Goal: Task Accomplishment & Management: Use online tool/utility

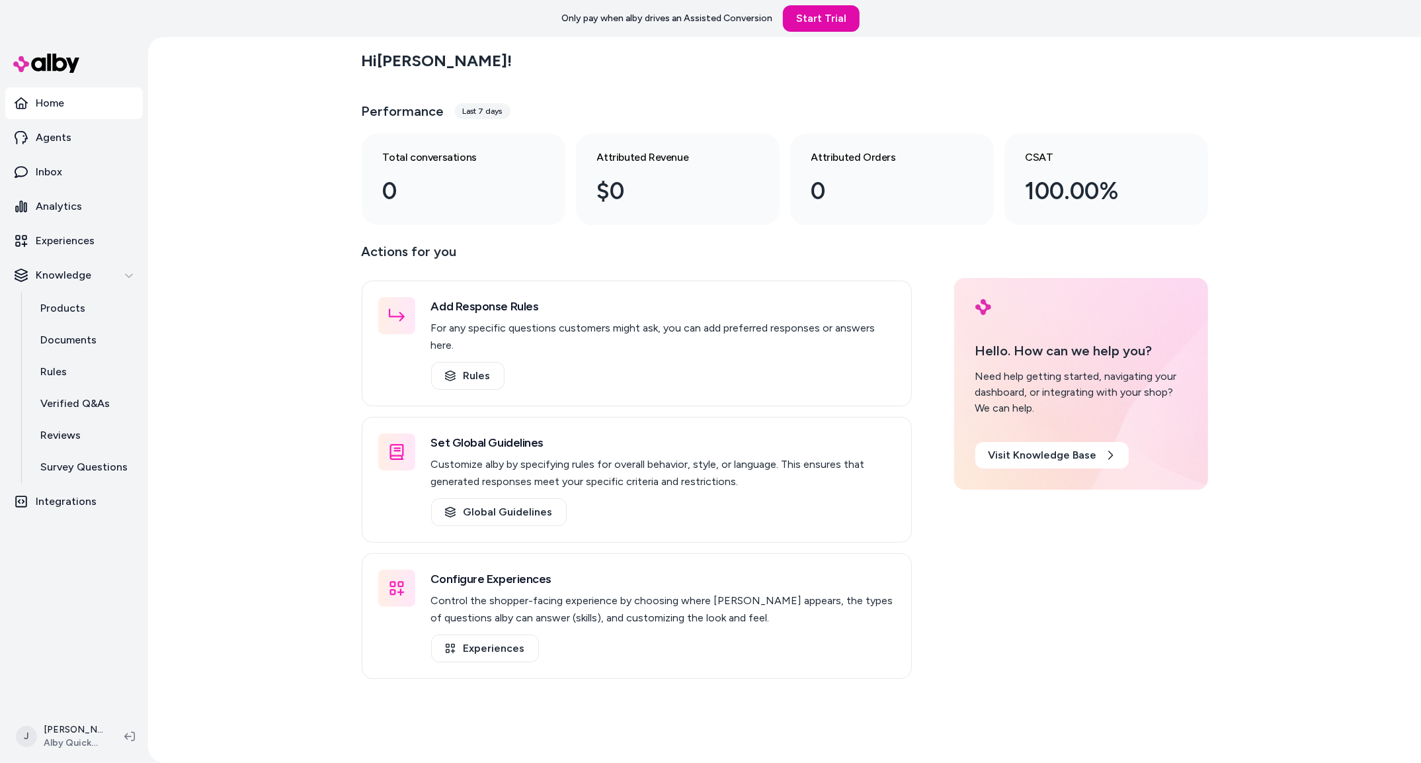
click at [245, 235] on div "Hi Jackie ! Performance Last 7 days Total conversations 0 Attributed Revenue $0…" at bounding box center [784, 400] width 1273 height 726
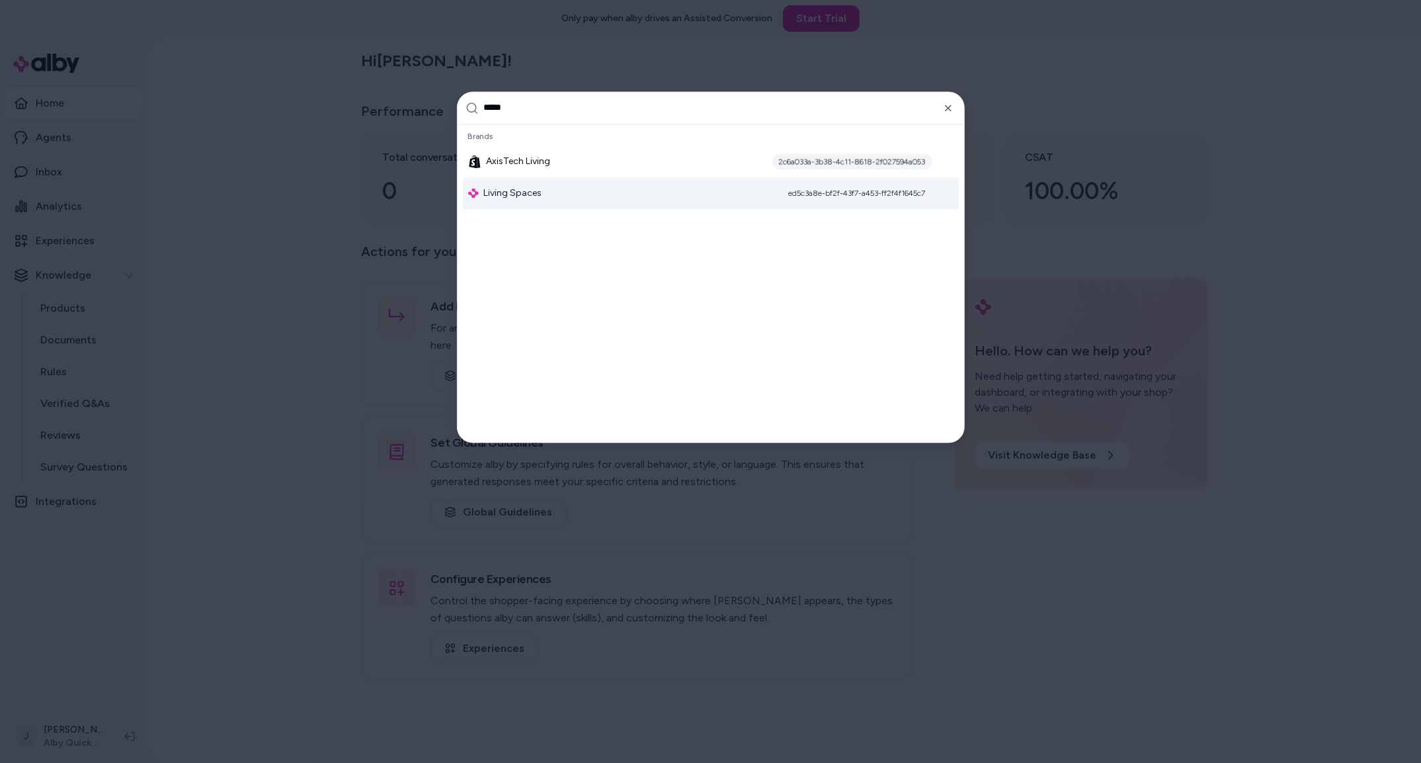
type input "*****"
click at [532, 187] on span "Living Spaces" at bounding box center [513, 193] width 58 height 13
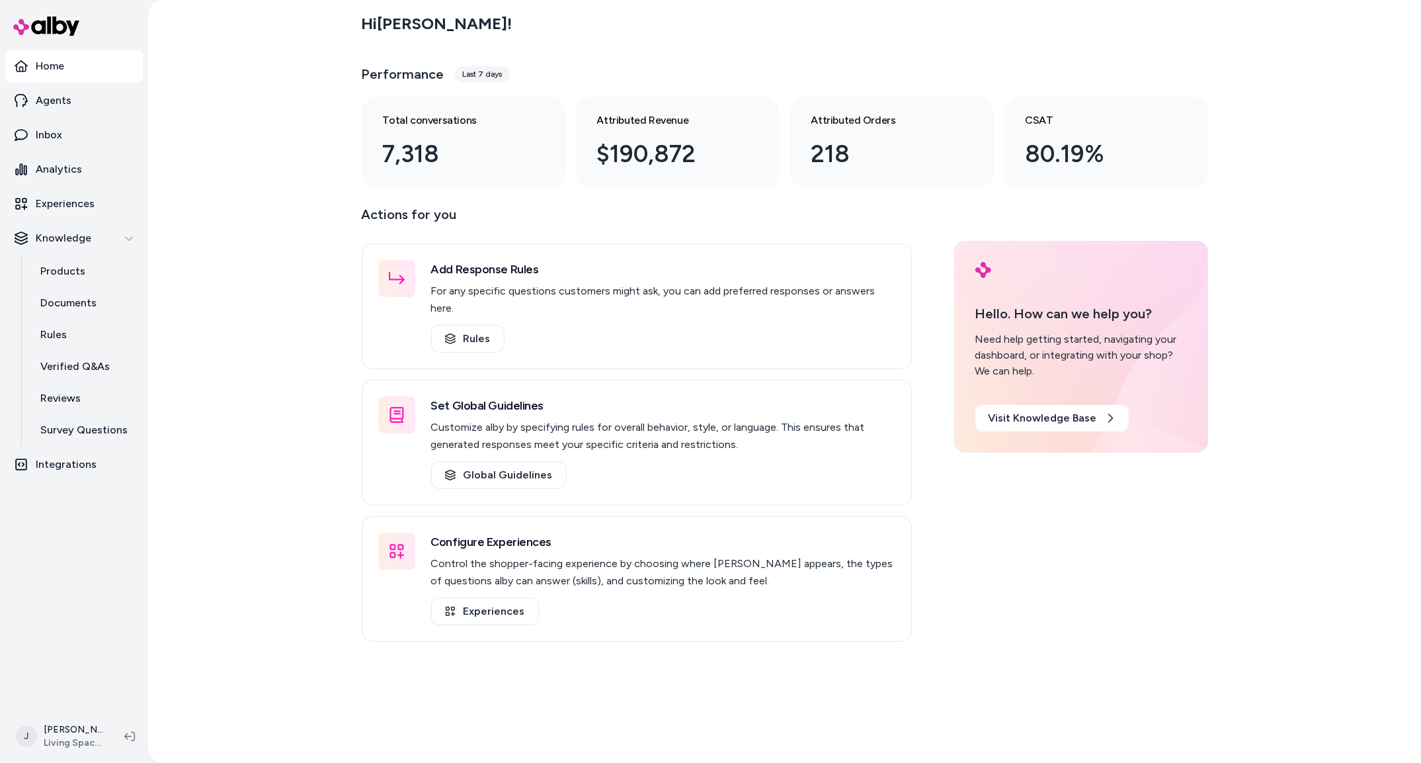
click at [214, 371] on div "Hi Jackie ! Performance Last 7 days Total conversations 7,318 Attributed Revenu…" at bounding box center [784, 381] width 1273 height 763
click at [188, 316] on div "Hi Jackie ! Performance Last 7 days Total conversations 7,318 Attributed Revenu…" at bounding box center [784, 381] width 1273 height 763
click at [196, 309] on div "Hi Jackie ! Performance Last 7 days Total conversations 7,318 Attributed Revenu…" at bounding box center [784, 381] width 1273 height 763
click at [71, 208] on p "Experiences" at bounding box center [65, 204] width 59 height 16
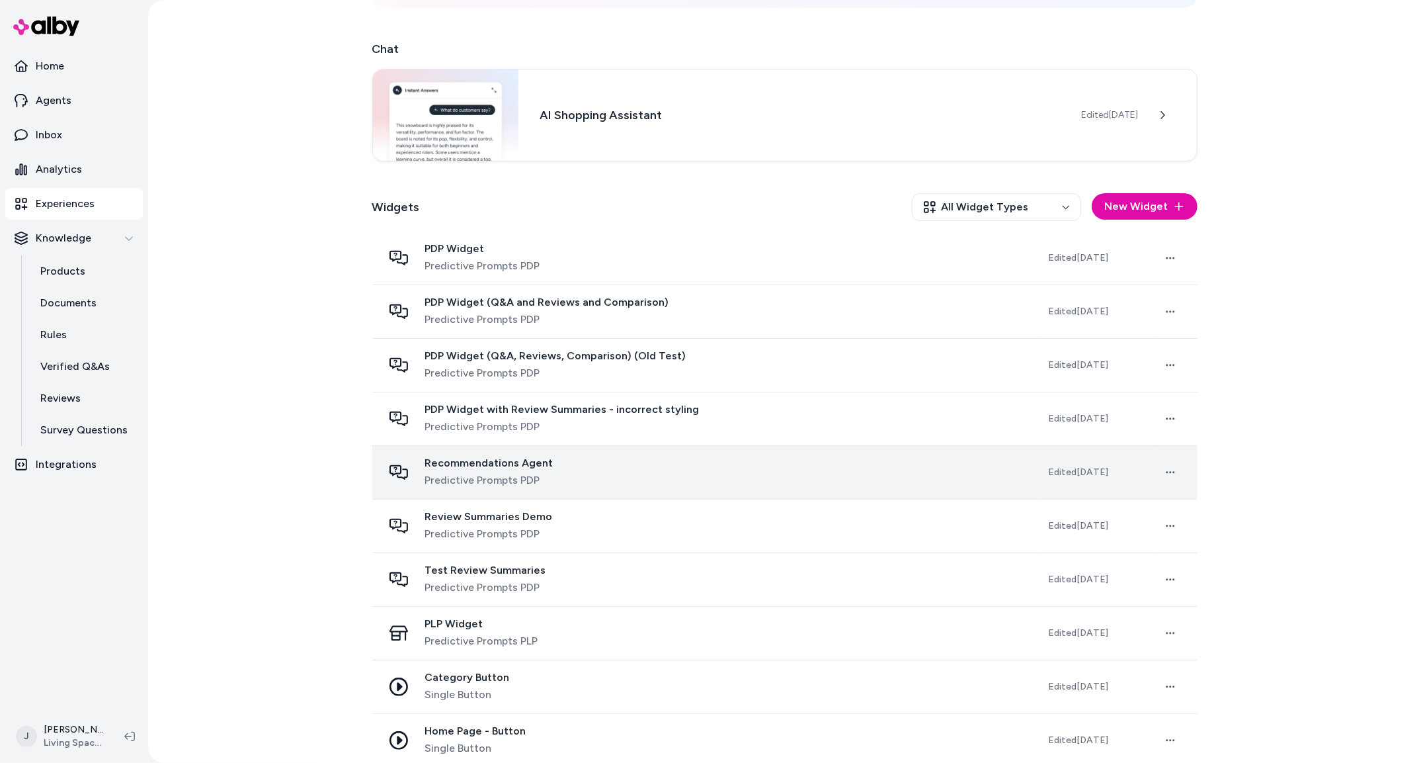
scroll to position [215, 0]
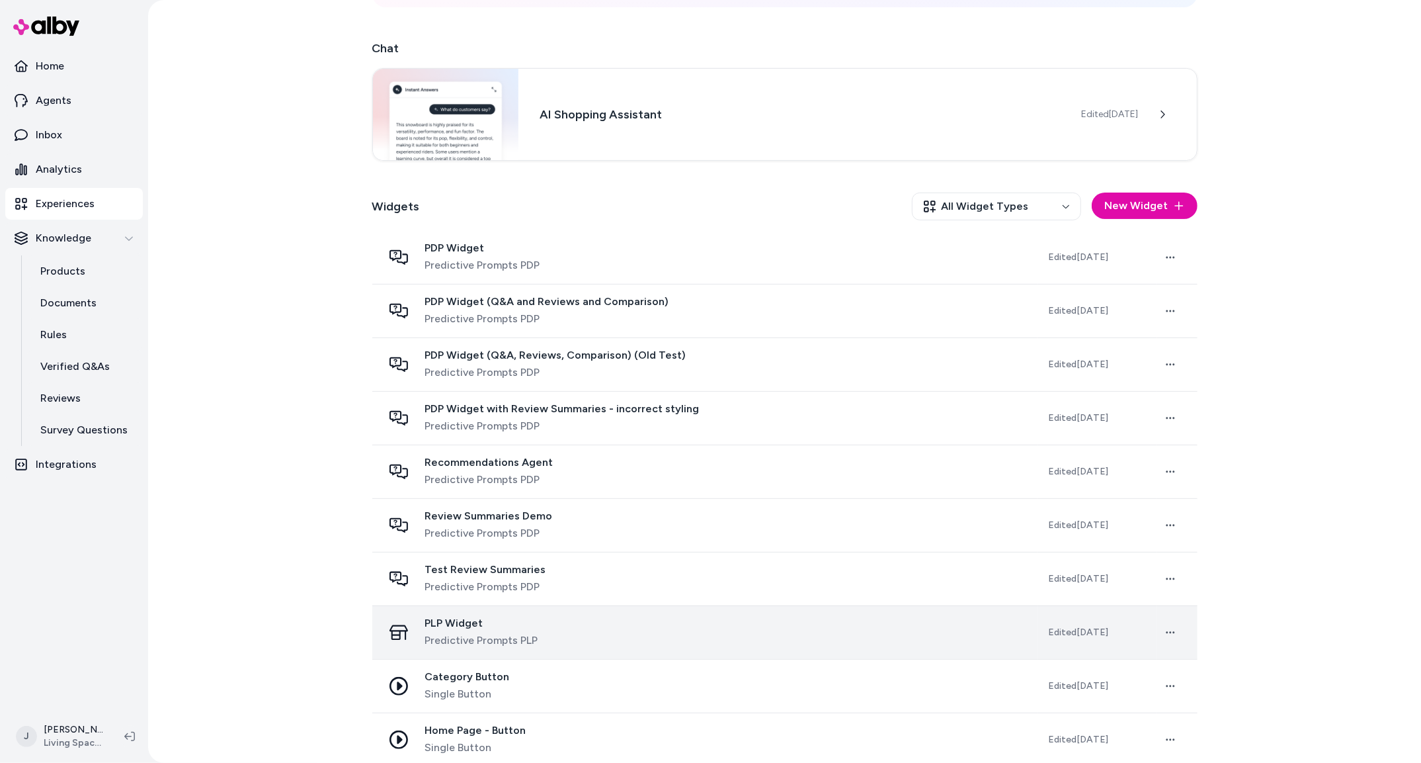
click at [548, 645] on div "PLP Widget Predictive Prompts PLP" at bounding box center [705, 632] width 644 height 32
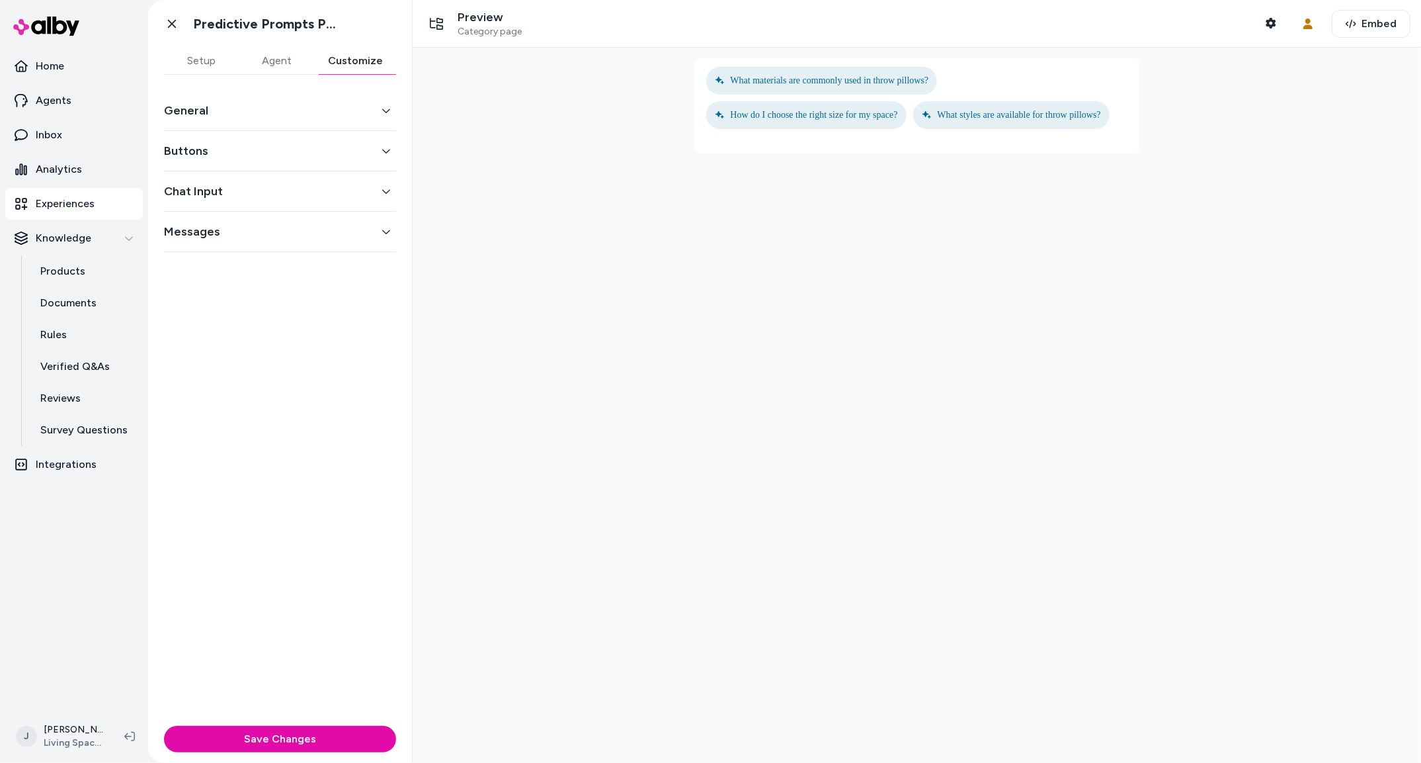
click at [370, 52] on button "Customize" at bounding box center [355, 61] width 81 height 26
click at [305, 60] on button "Agent" at bounding box center [276, 61] width 75 height 26
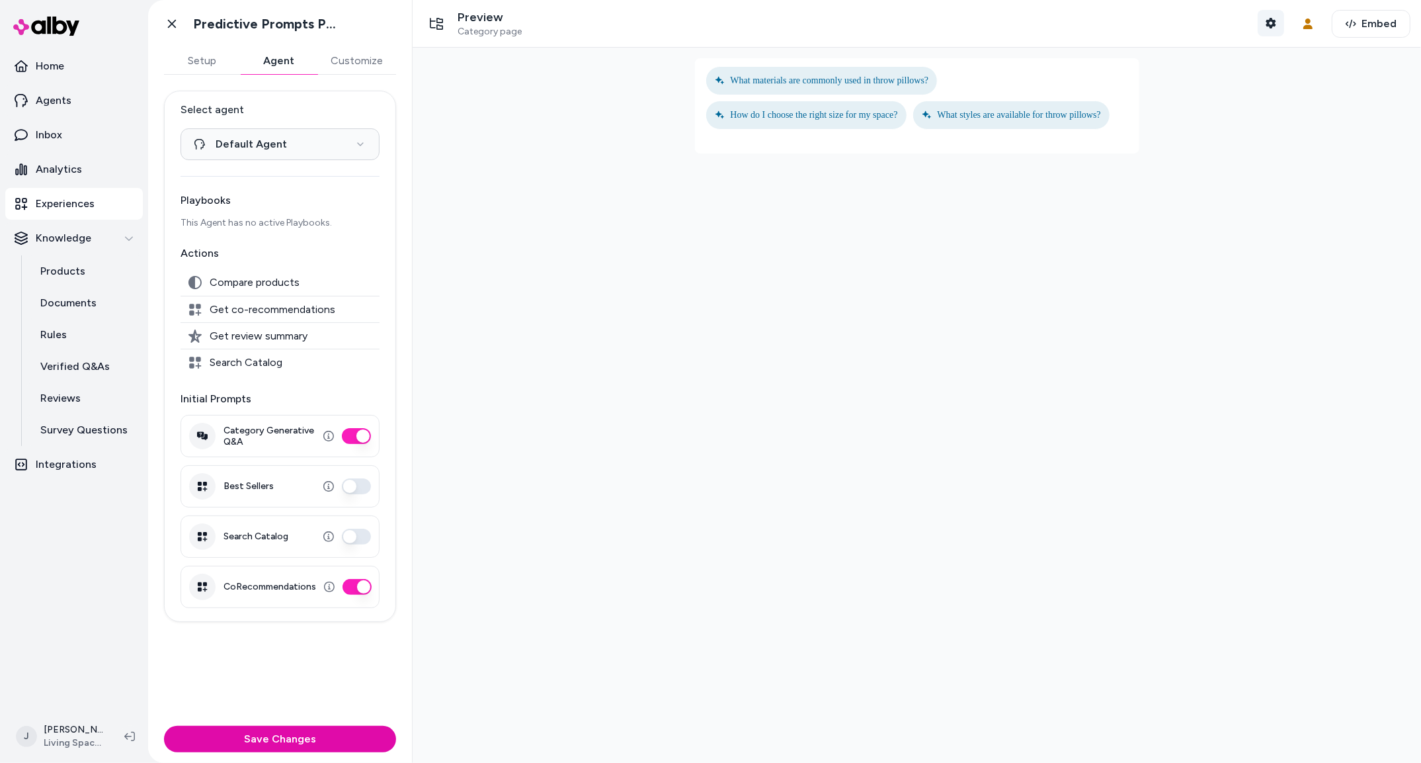
click at [1273, 20] on icon "button" at bounding box center [1271, 23] width 10 height 11
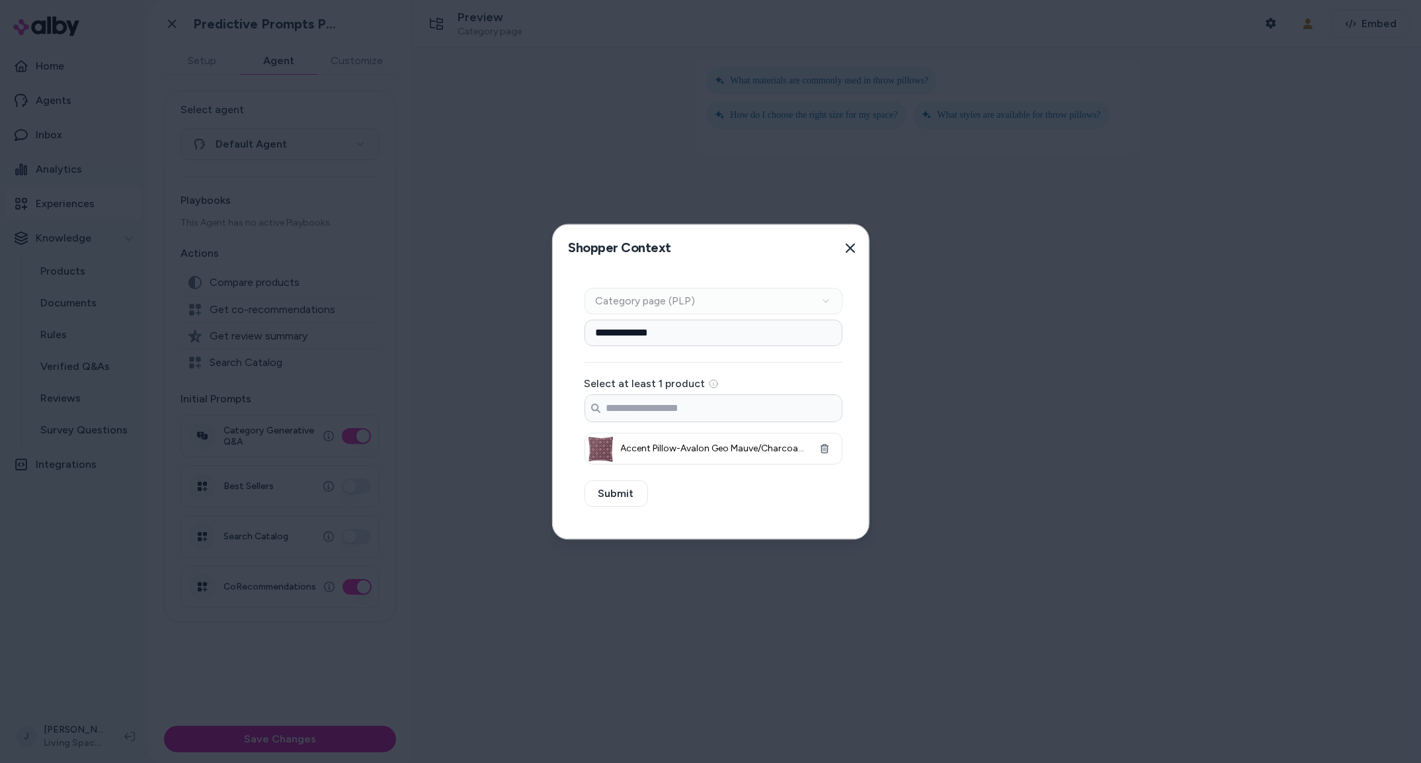
drag, startPoint x: 853, startPoint y: 246, endPoint x: 879, endPoint y: 259, distance: 28.7
click at [853, 247] on icon "button" at bounding box center [850, 248] width 11 height 11
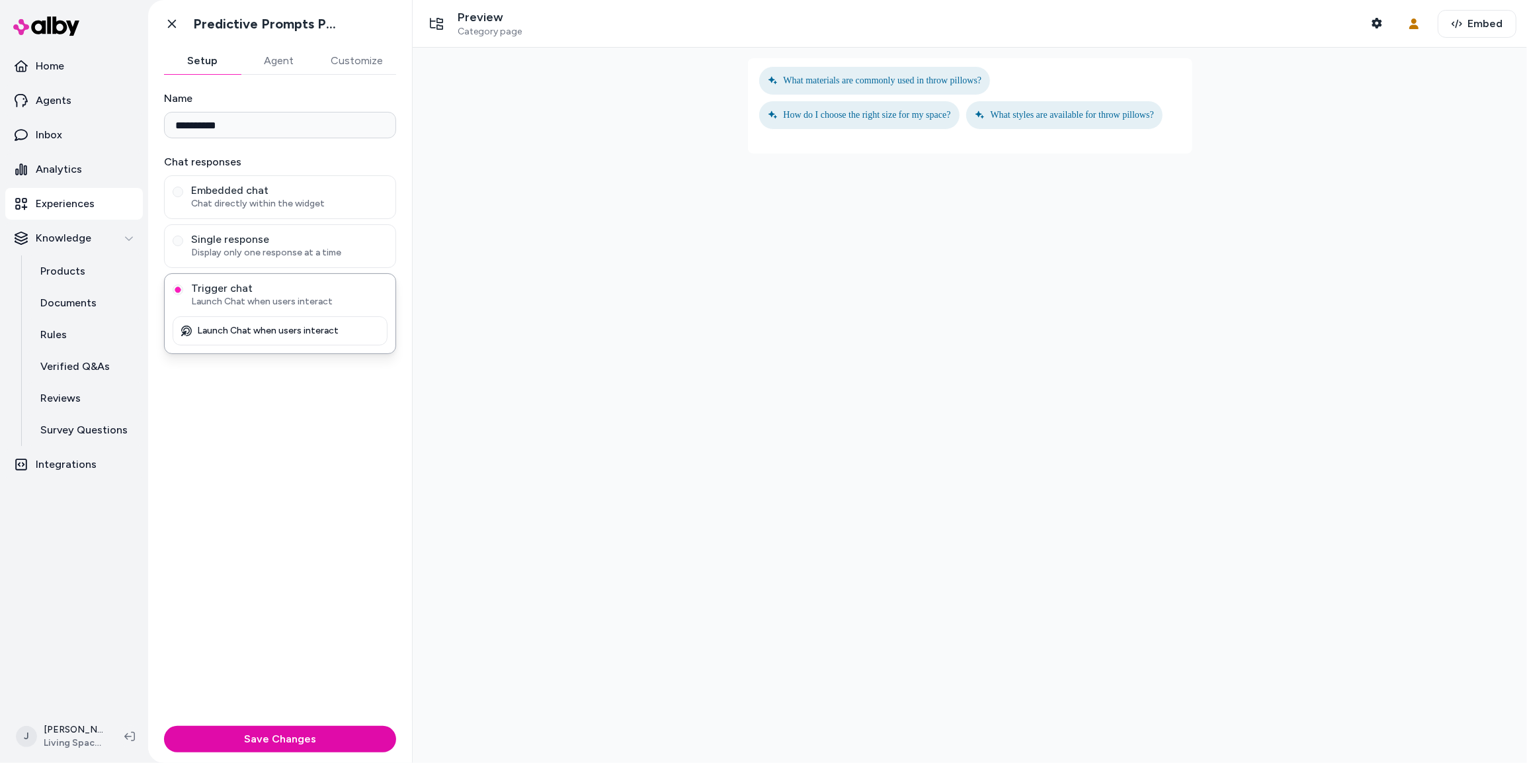
click at [505, 221] on div at bounding box center [970, 405] width 1114 height 715
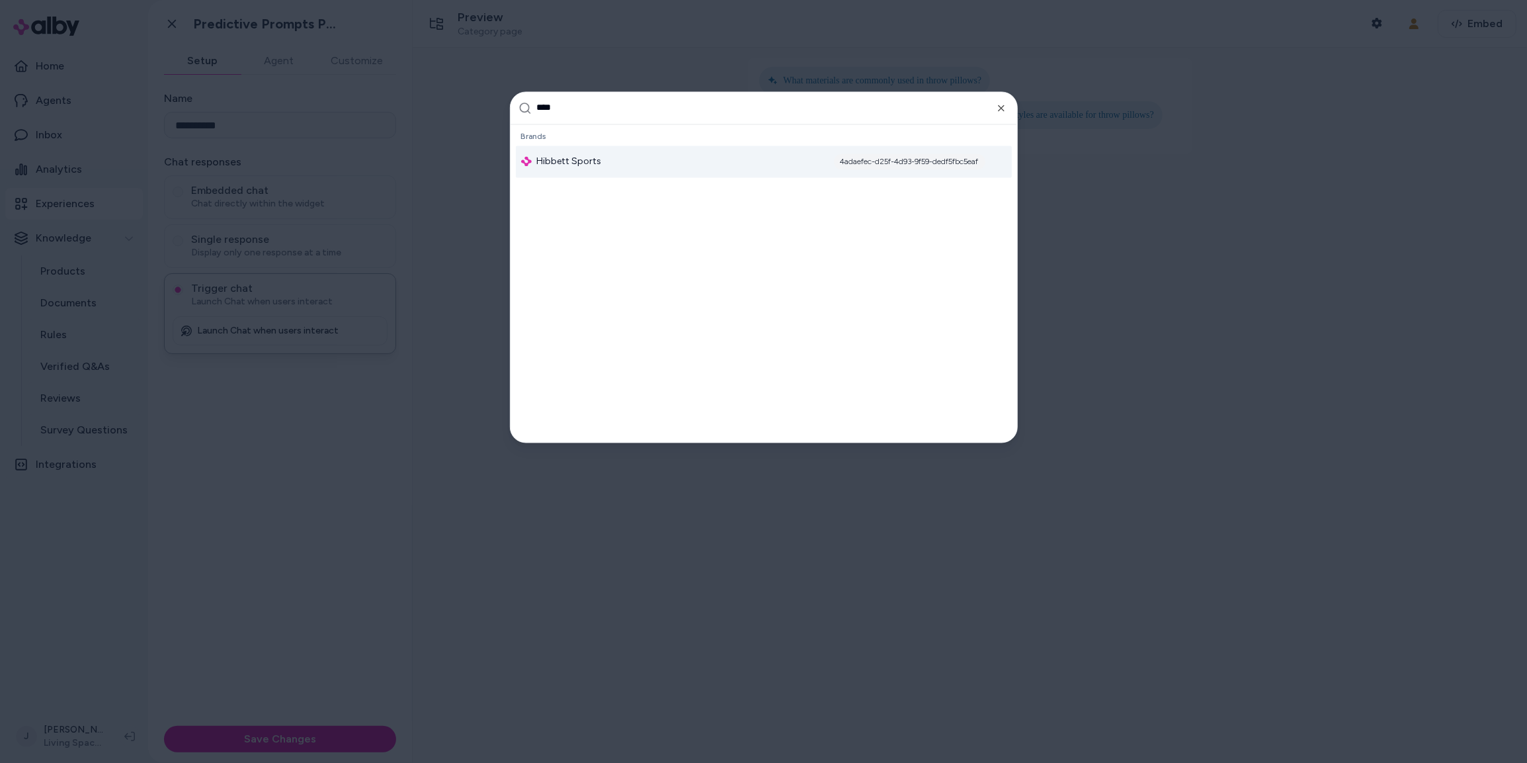
type input "****"
click at [618, 160] on div "Hibbett Sports 4adaefec-d25f-4d93-9f59-dedf5fbc5eaf" at bounding box center [764, 162] width 496 height 32
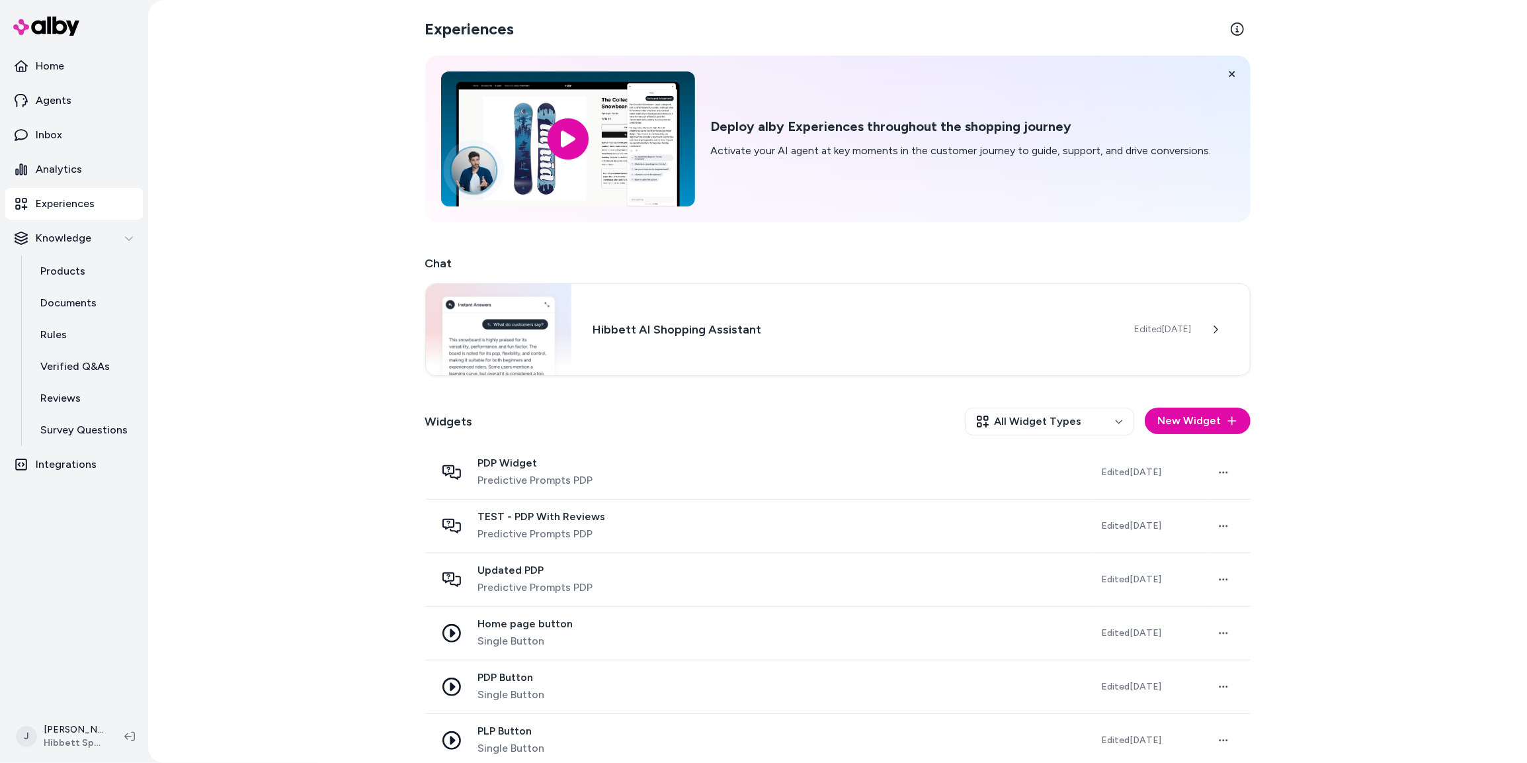
click at [78, 202] on p "Experiences" at bounding box center [65, 204] width 59 height 16
click at [58, 157] on link "Analytics" at bounding box center [74, 169] width 138 height 32
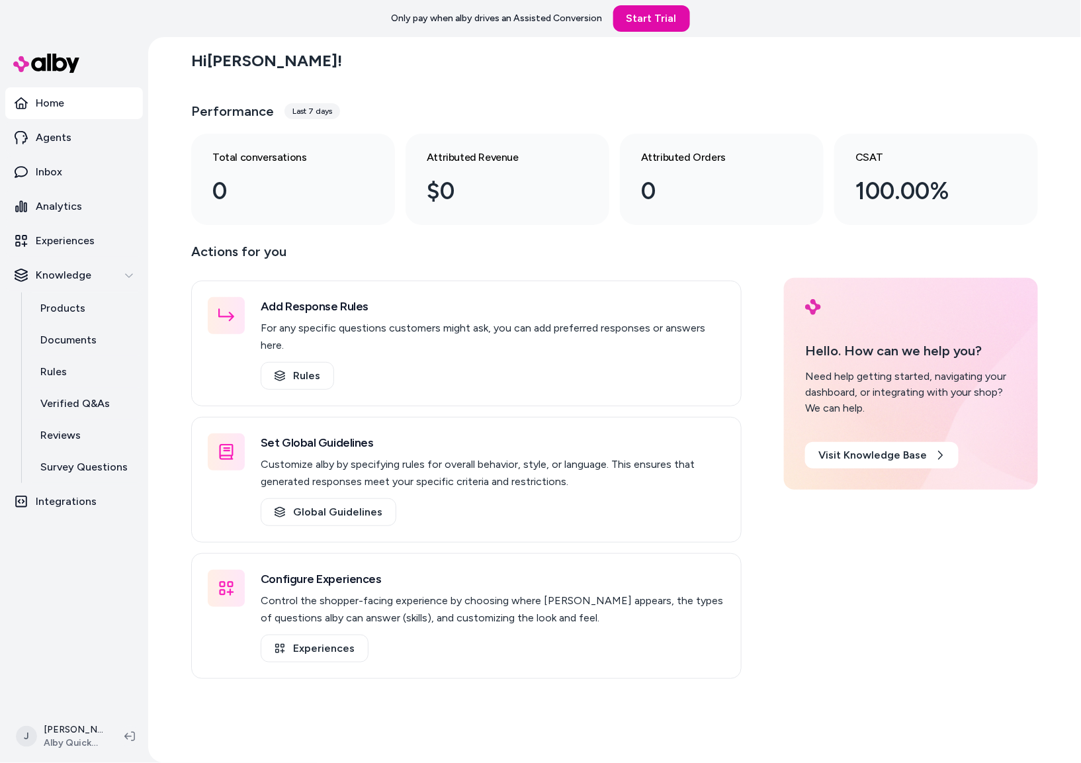
click at [175, 315] on div "Hi Jackie ! Performance Last 7 days Total conversations 0 Attributed Revenue $0…" at bounding box center [614, 400] width 933 height 726
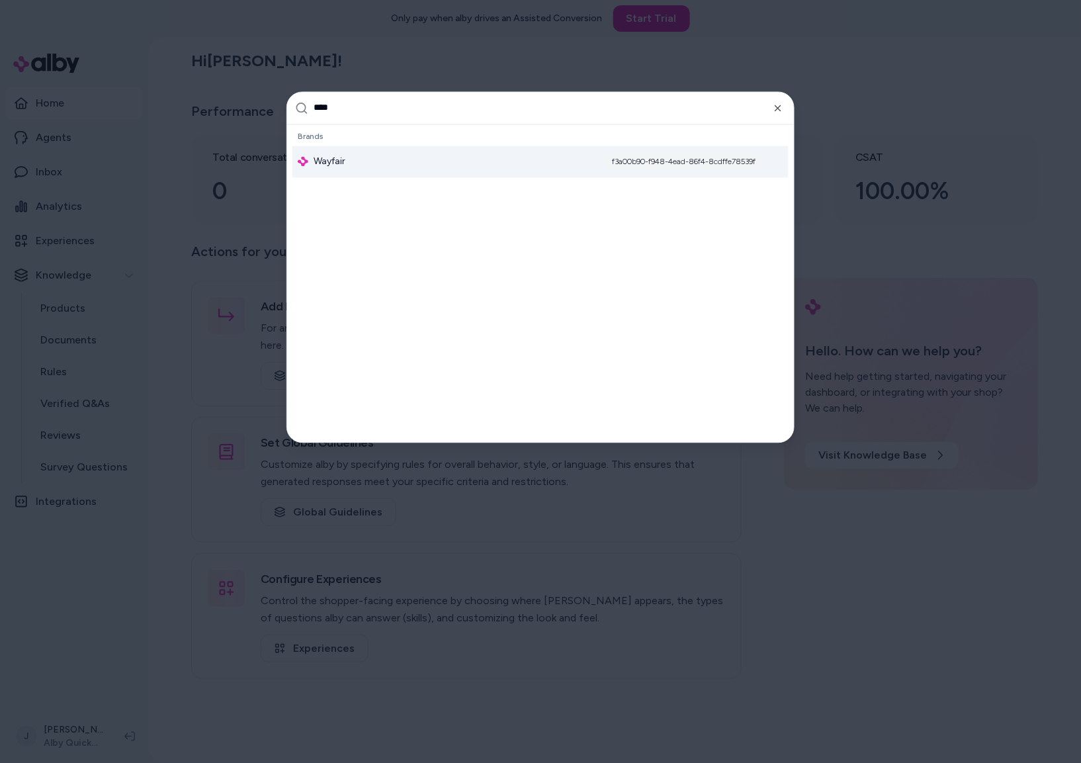
type input "****"
click at [343, 159] on span "Wayfair" at bounding box center [330, 161] width 32 height 13
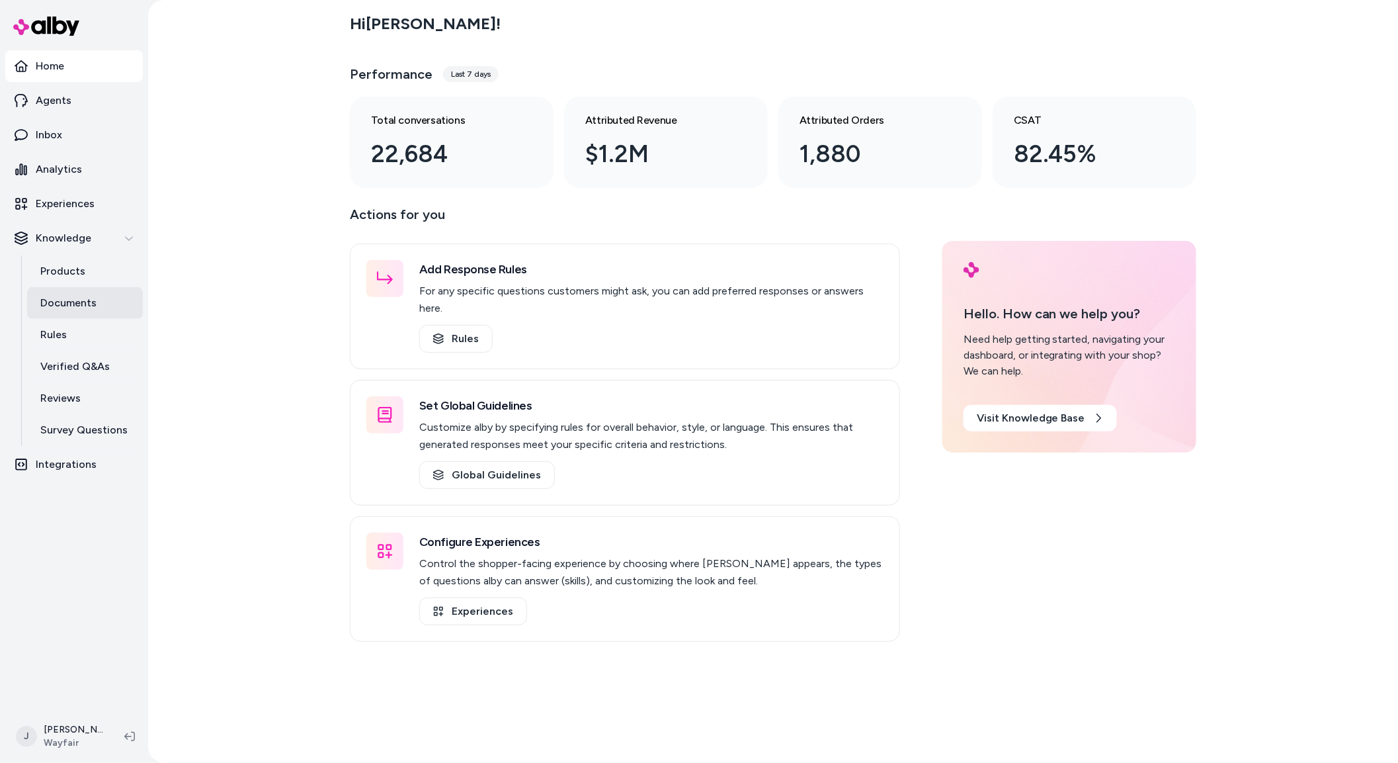
click at [72, 301] on p "Documents" at bounding box center [68, 303] width 56 height 16
